Goal: Transaction & Acquisition: Purchase product/service

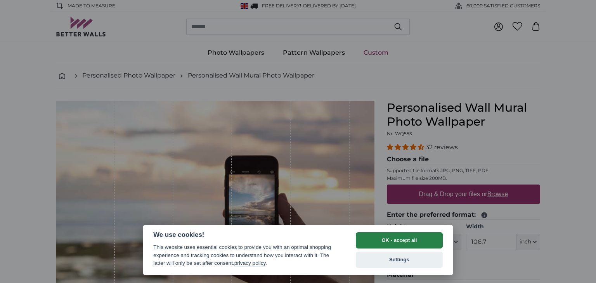
click at [385, 240] on button "OK - accept all" at bounding box center [399, 240] width 87 height 16
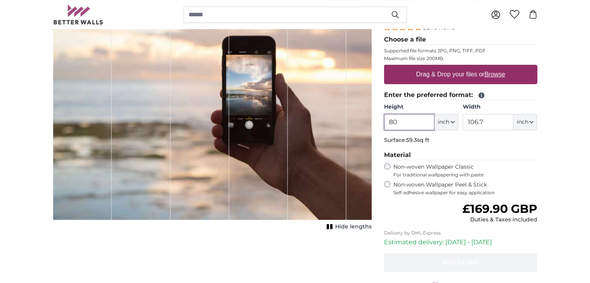
scroll to position [116, 0]
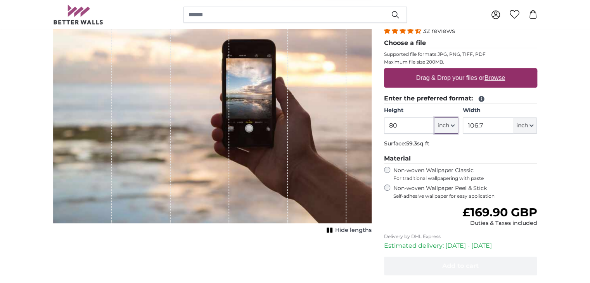
click at [451, 125] on icon "button" at bounding box center [453, 126] width 4 height 4
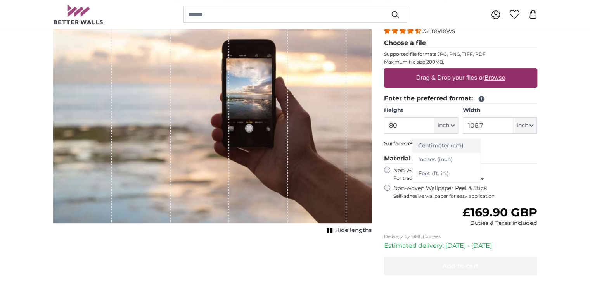
click at [434, 145] on link "Centimeter (cm)" at bounding box center [446, 146] width 68 height 14
type input "203.2"
type input "271.1"
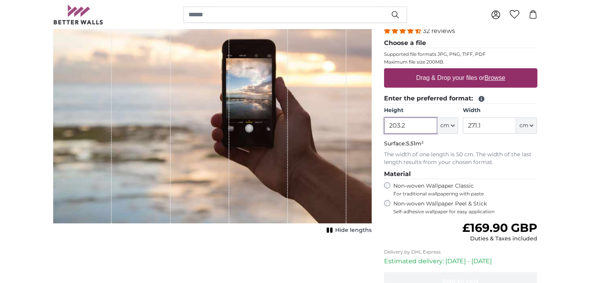
click at [417, 123] on input "203.2" at bounding box center [410, 126] width 53 height 16
type input "240"
click at [483, 125] on input "271.1" at bounding box center [489, 126] width 53 height 16
type input "2"
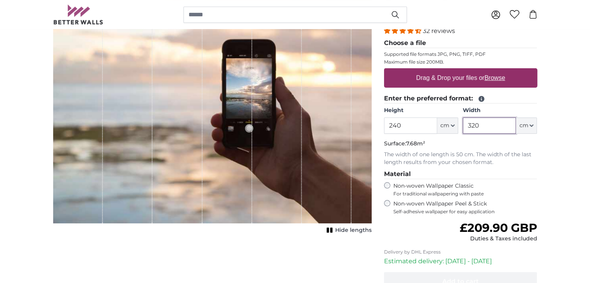
type input "320"
click at [473, 143] on p "Surface: 7.68m²" at bounding box center [460, 144] width 153 height 8
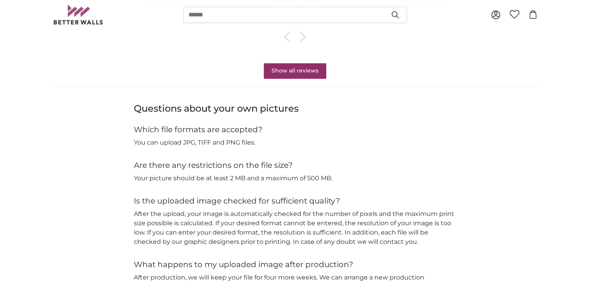
scroll to position [776, 0]
